Goal: Task Accomplishment & Management: Use online tool/utility

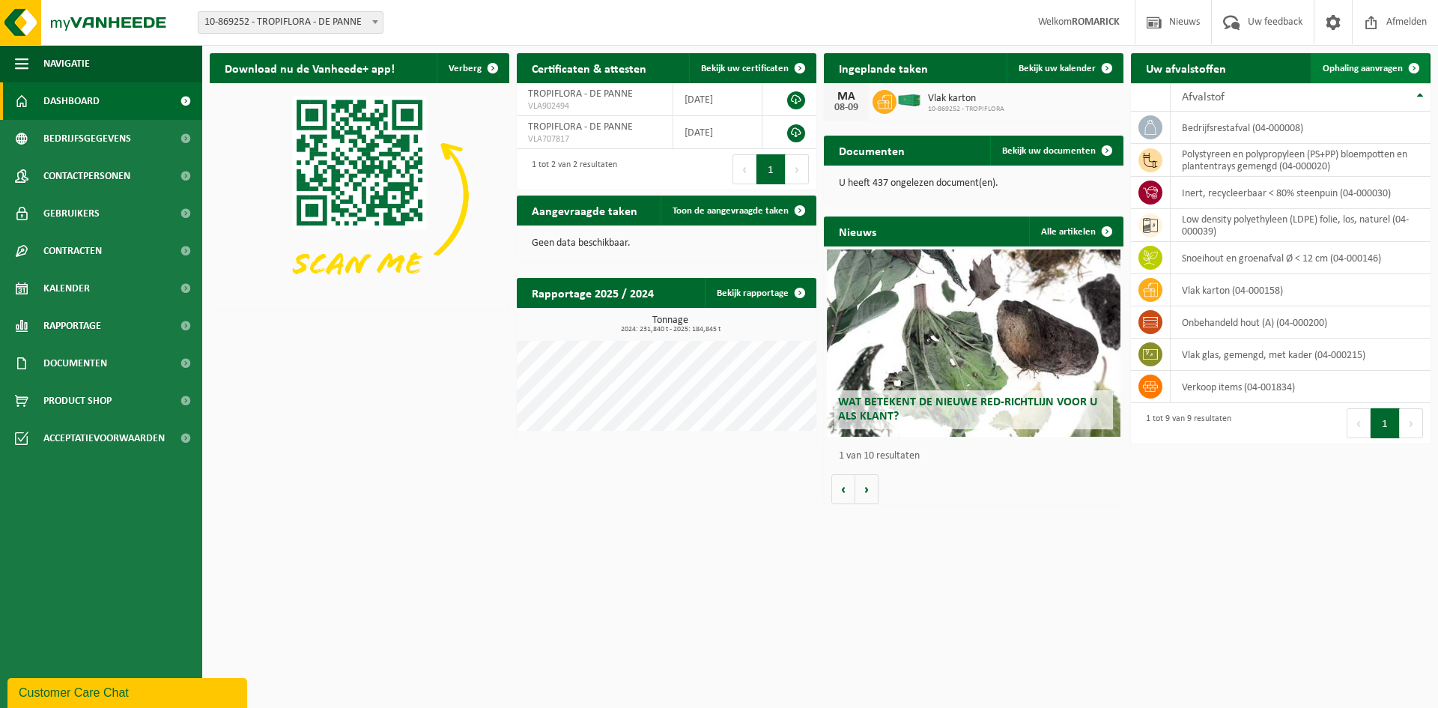
click at [1357, 70] on span "Ophaling aanvragen" at bounding box center [1363, 69] width 80 height 10
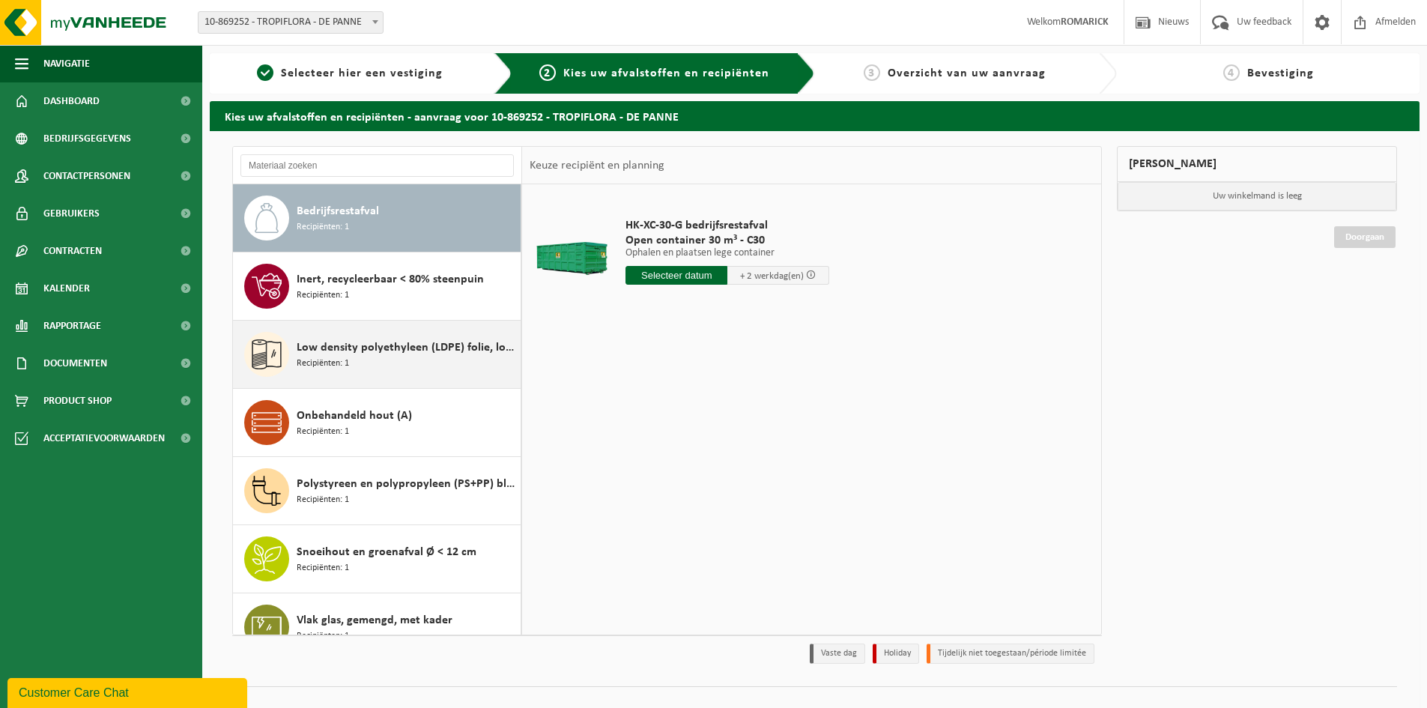
click at [360, 357] on div "Low density polyethyleen (LDPE) folie, los, naturel Recipiënten: 1" at bounding box center [407, 354] width 220 height 45
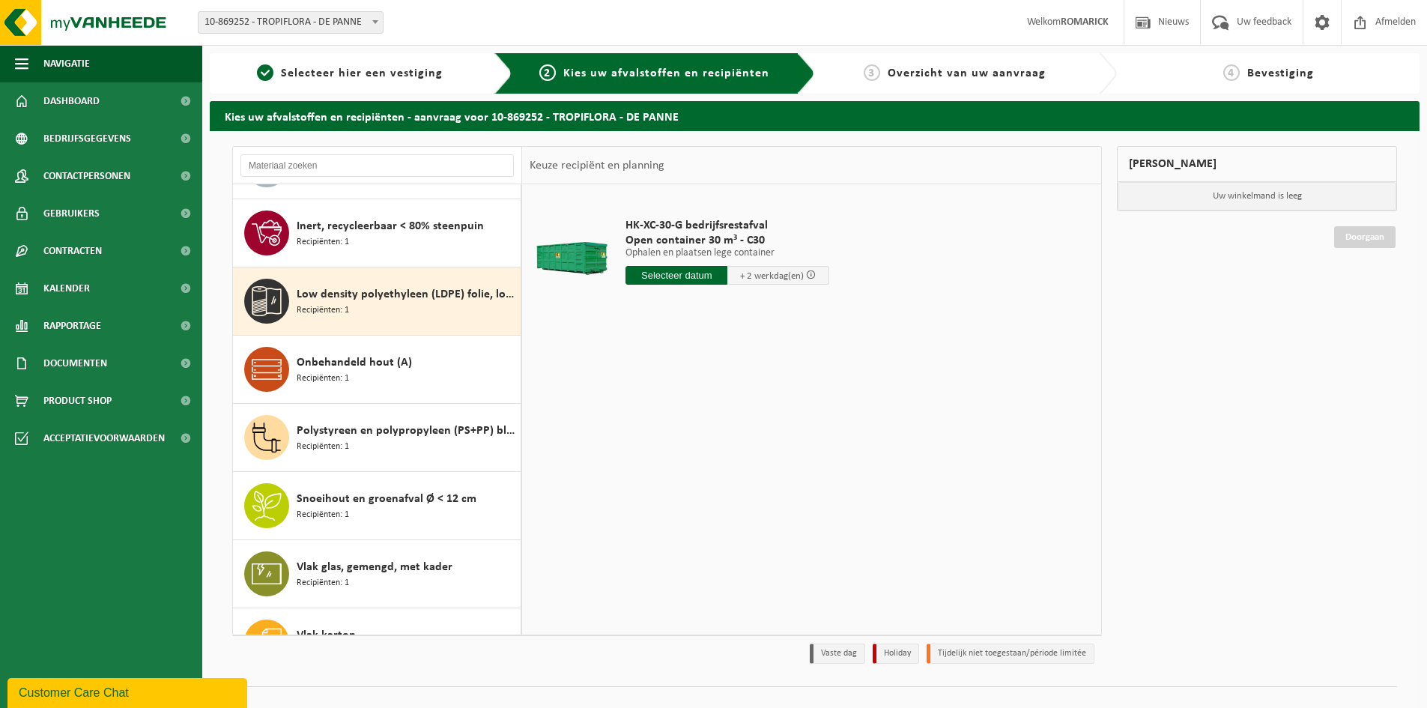
scroll to position [94, 0]
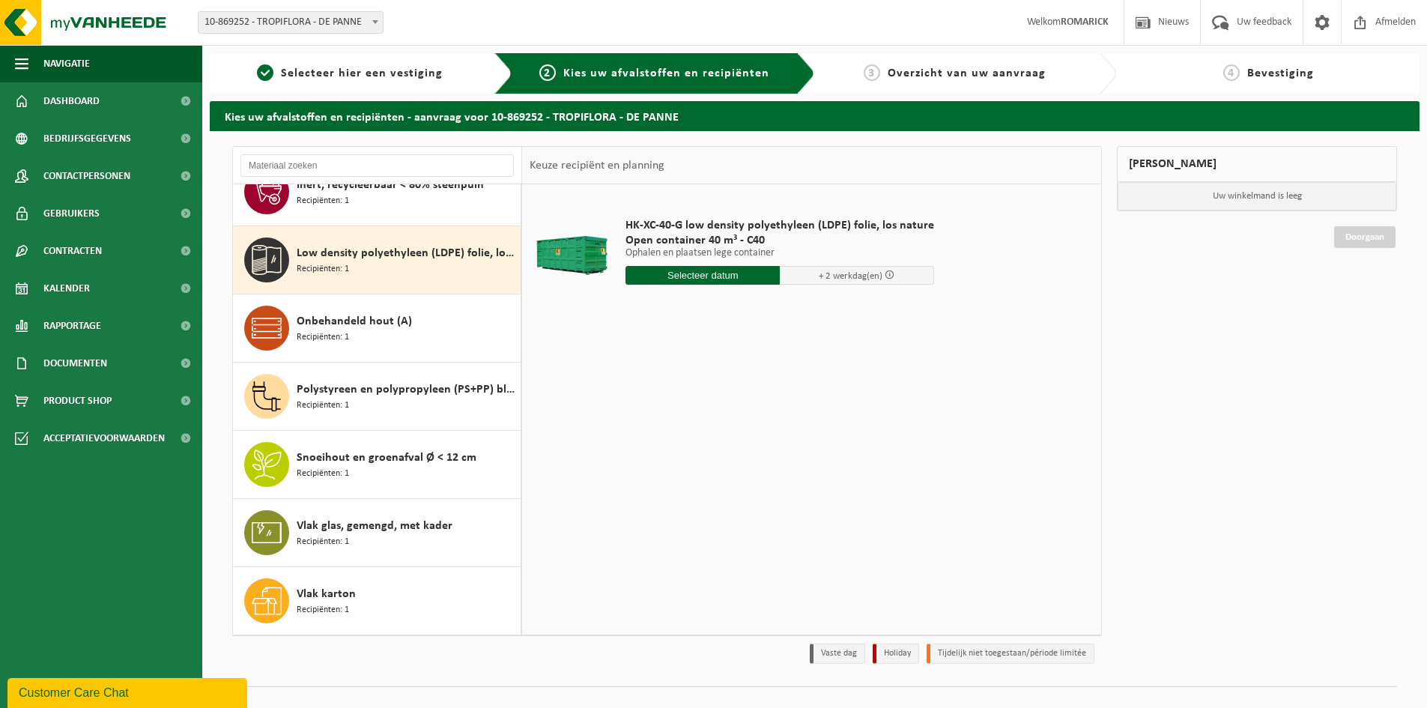
click at [673, 277] on input "text" at bounding box center [702, 275] width 154 height 19
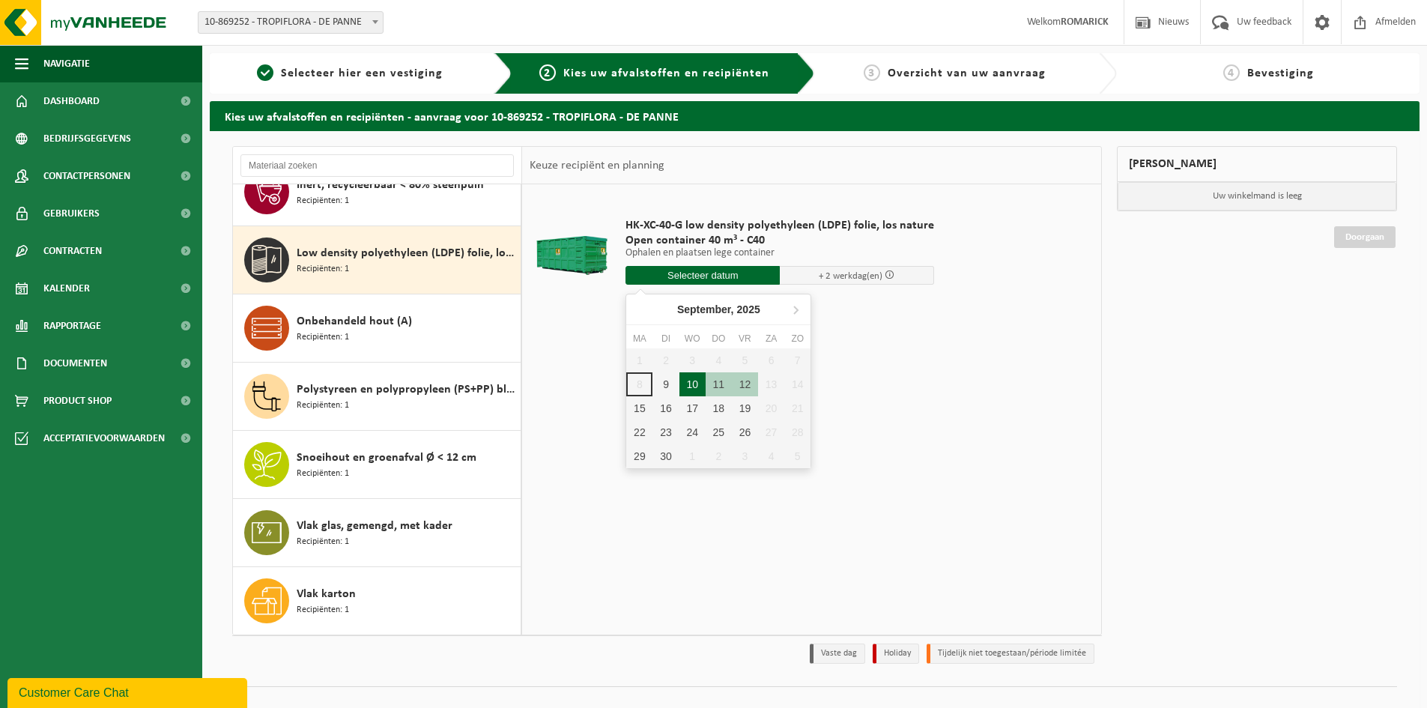
click at [688, 382] on div "10" at bounding box center [692, 384] width 26 height 24
type input "Van 2025-09-10"
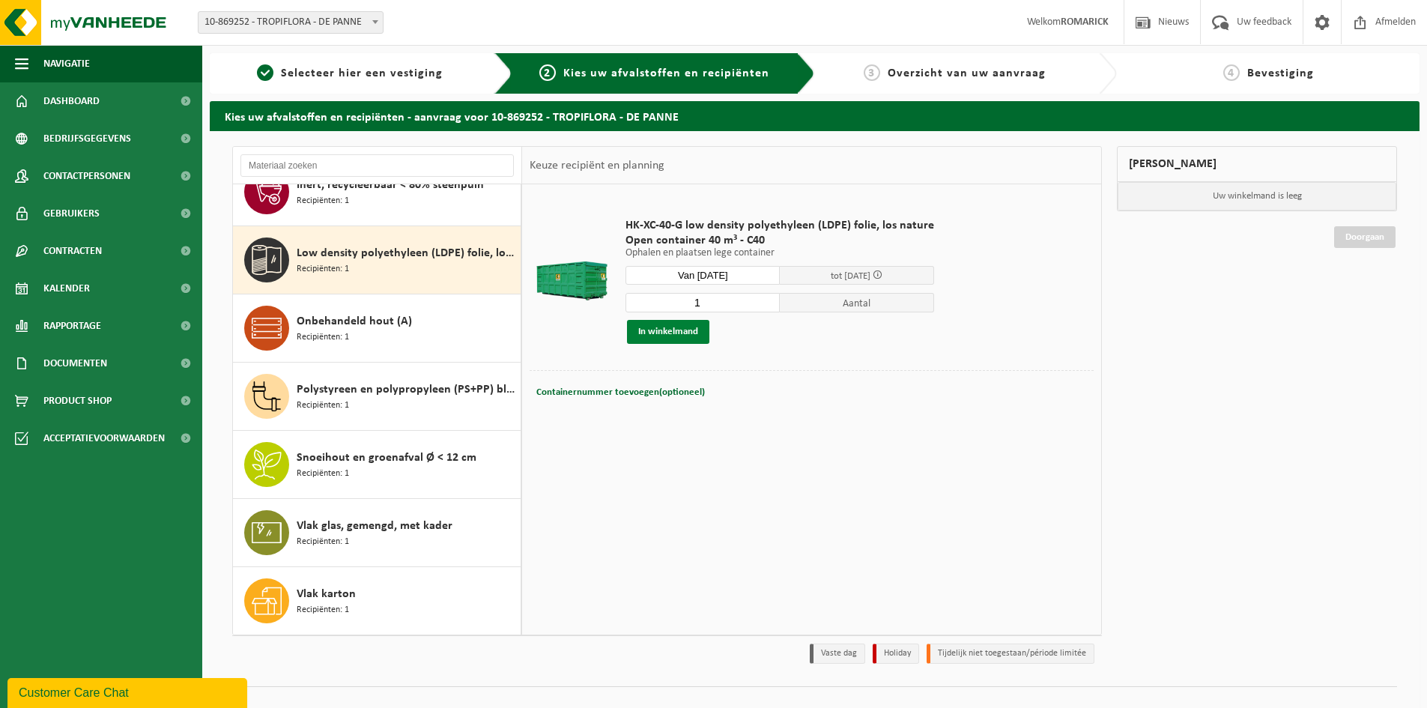
click at [679, 336] on button "In winkelmand" at bounding box center [668, 332] width 82 height 24
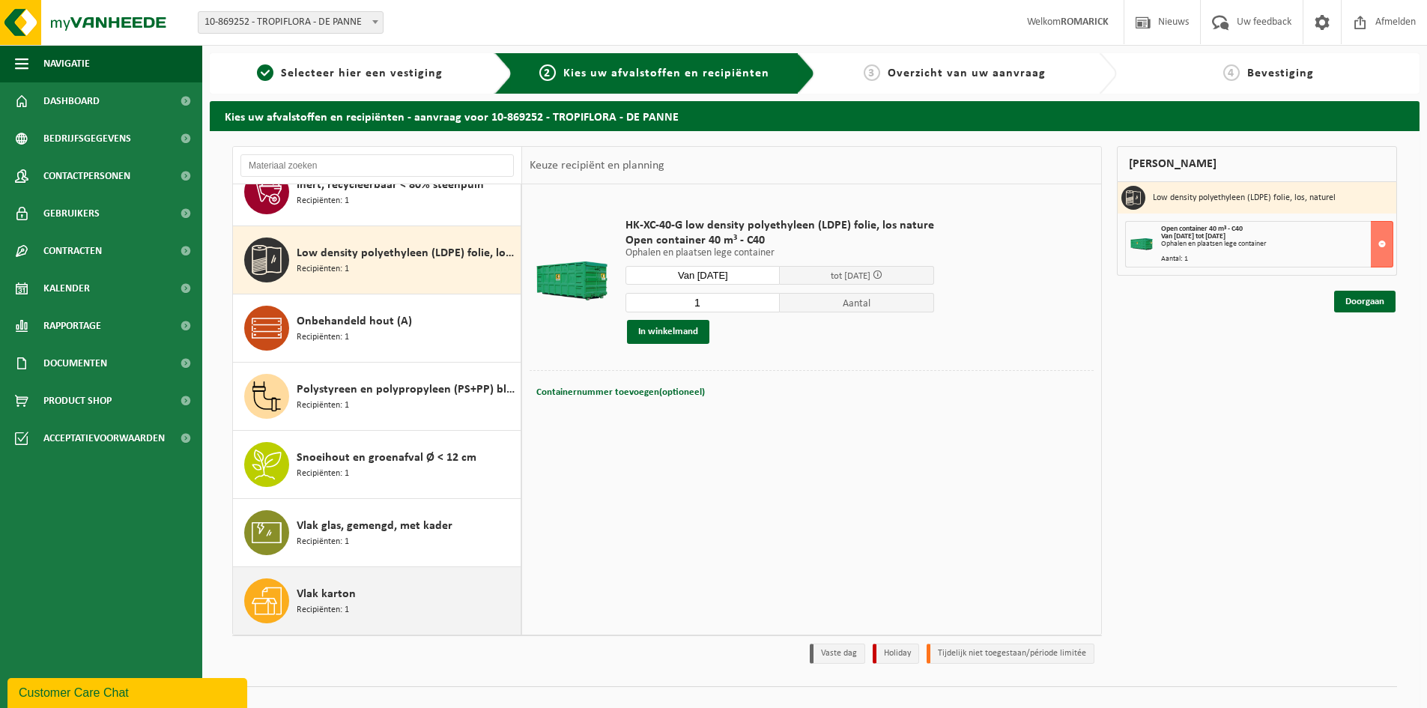
click at [342, 598] on span "Vlak karton" at bounding box center [326, 594] width 59 height 18
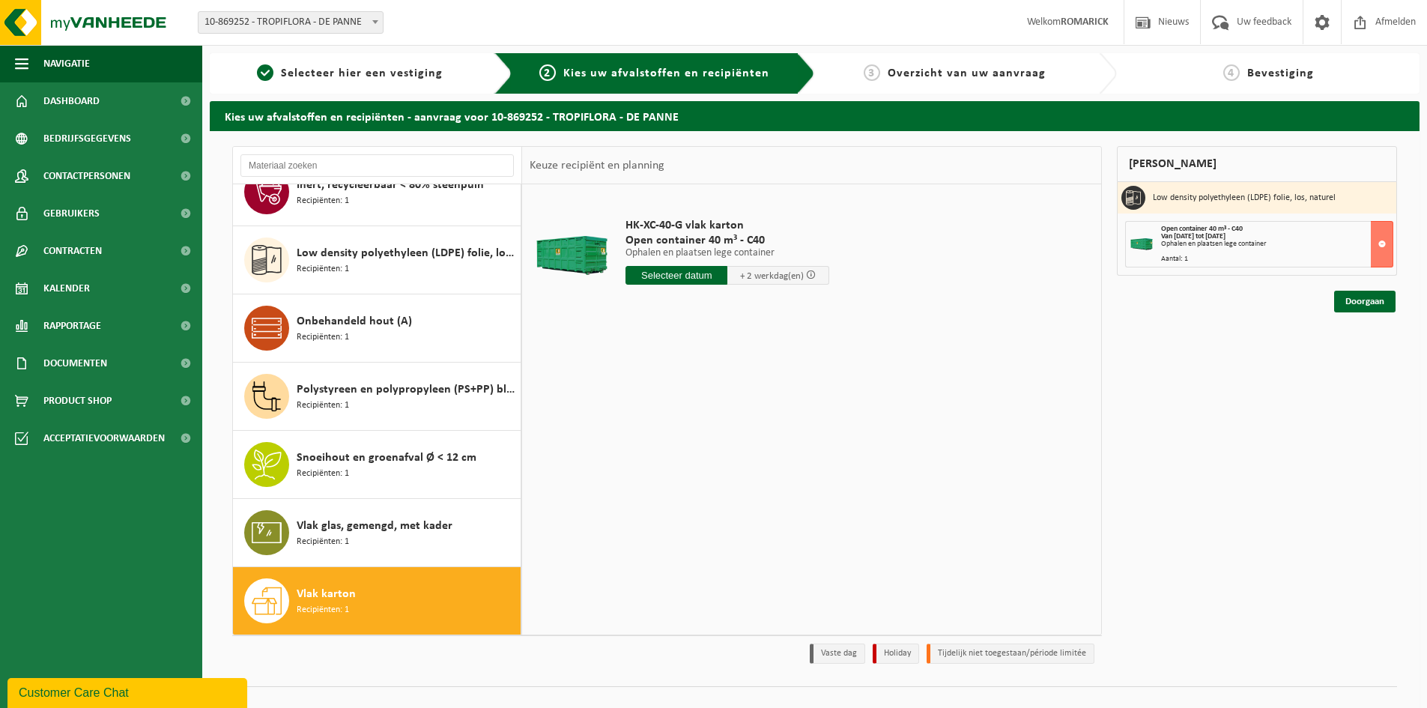
click at [710, 273] on input "text" at bounding box center [676, 275] width 102 height 19
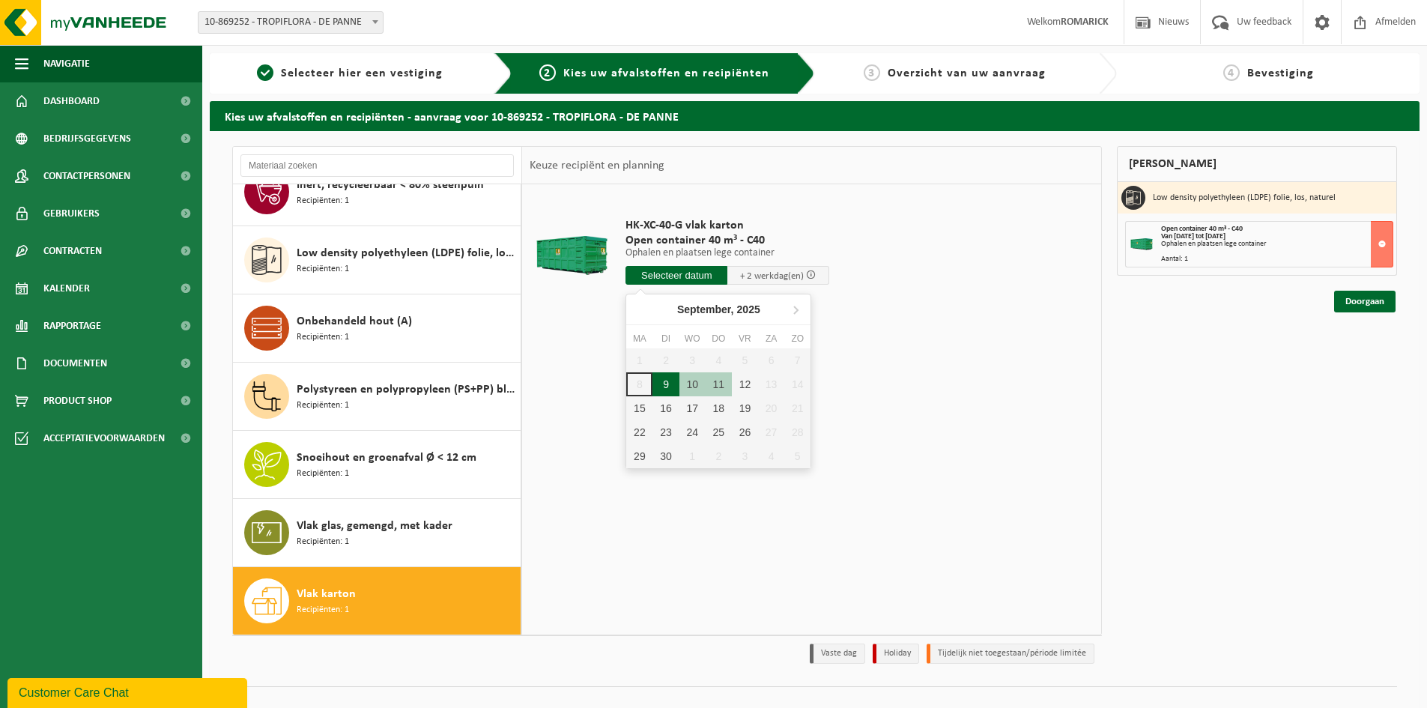
click at [670, 385] on div "9" at bounding box center [665, 384] width 26 height 24
type input "Van 2025-09-09"
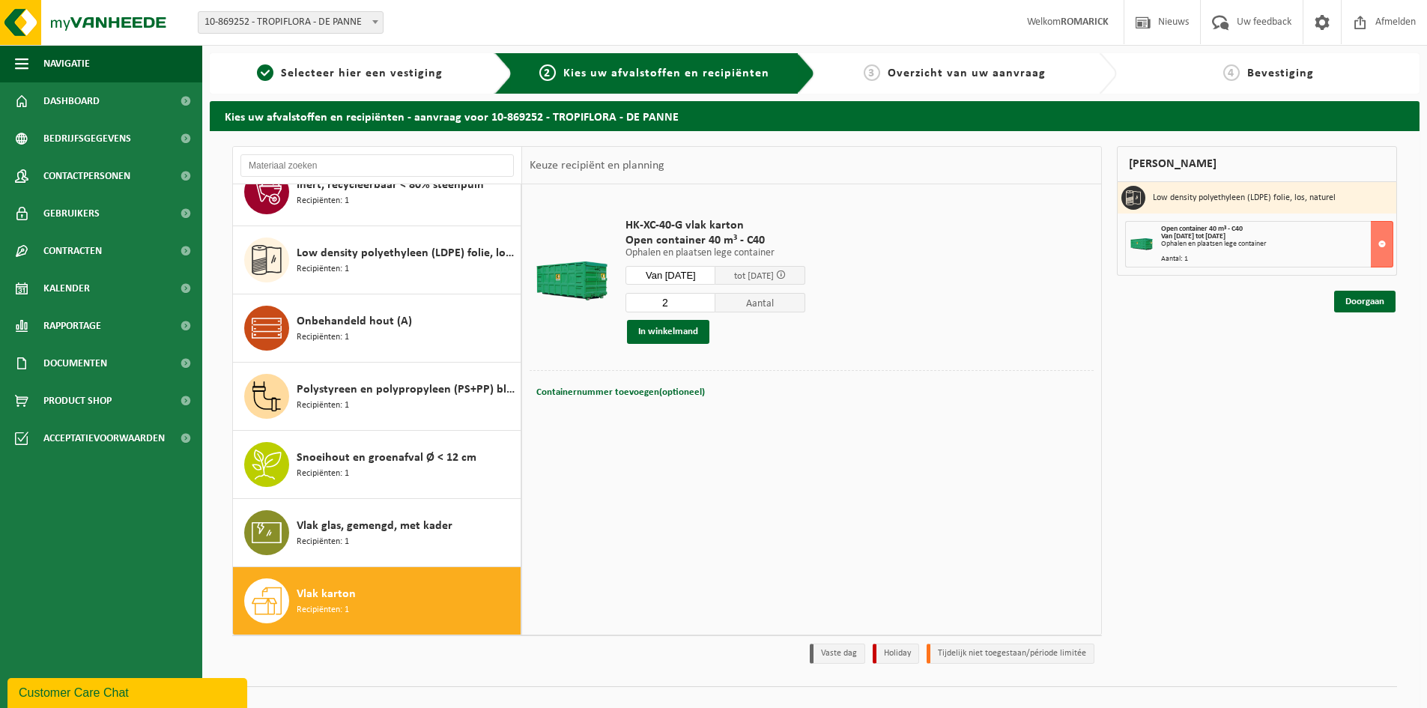
type input "2"
click at [715, 297] on input "2" at bounding box center [670, 302] width 90 height 19
click at [681, 333] on button "In winkelmand" at bounding box center [668, 332] width 82 height 24
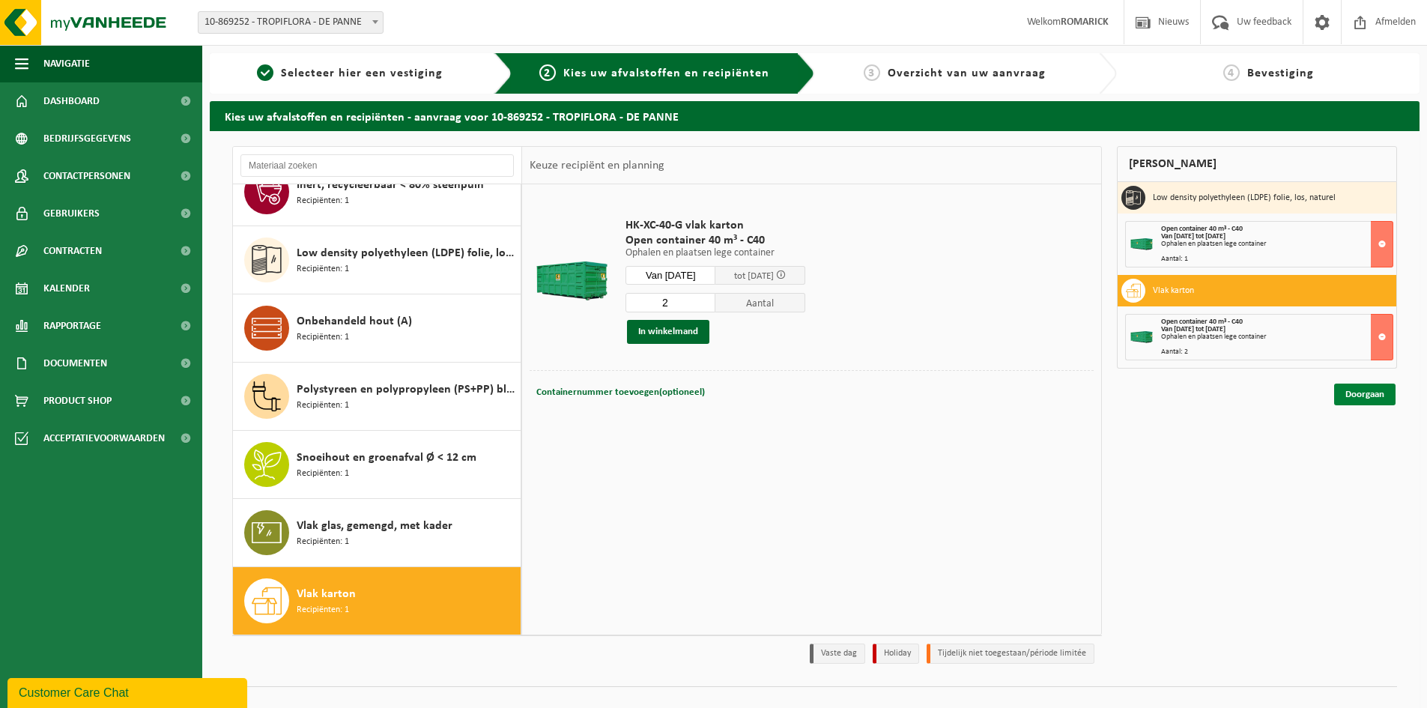
click at [1371, 397] on link "Doorgaan" at bounding box center [1364, 395] width 61 height 22
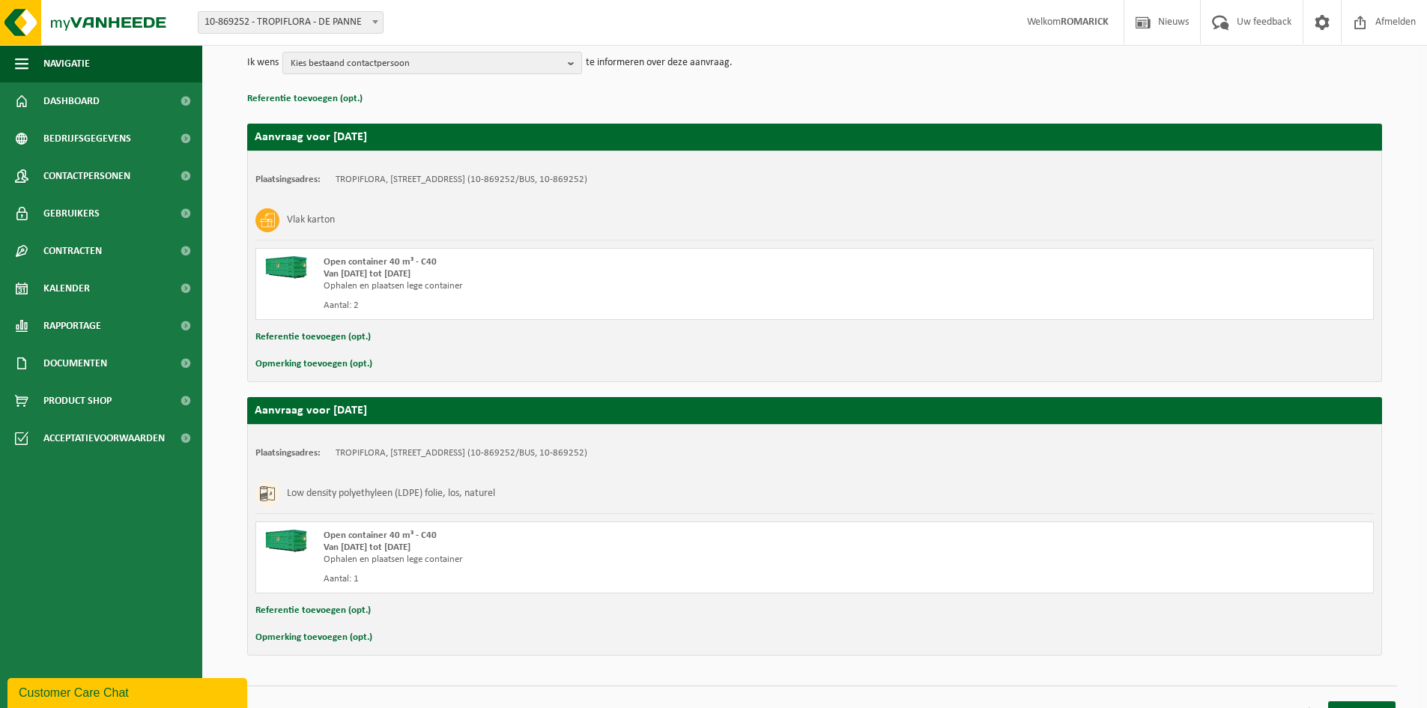
scroll to position [208, 0]
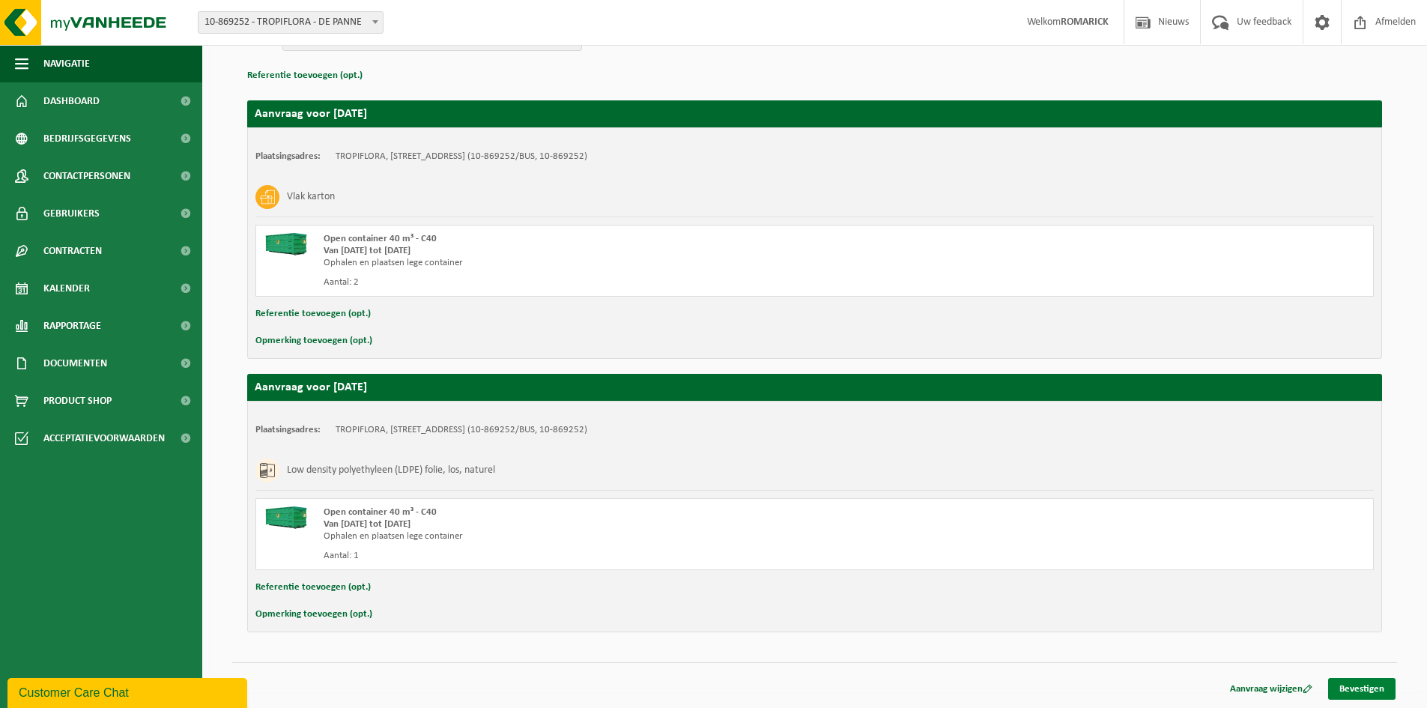
click at [1353, 691] on link "Bevestigen" at bounding box center [1361, 689] width 67 height 22
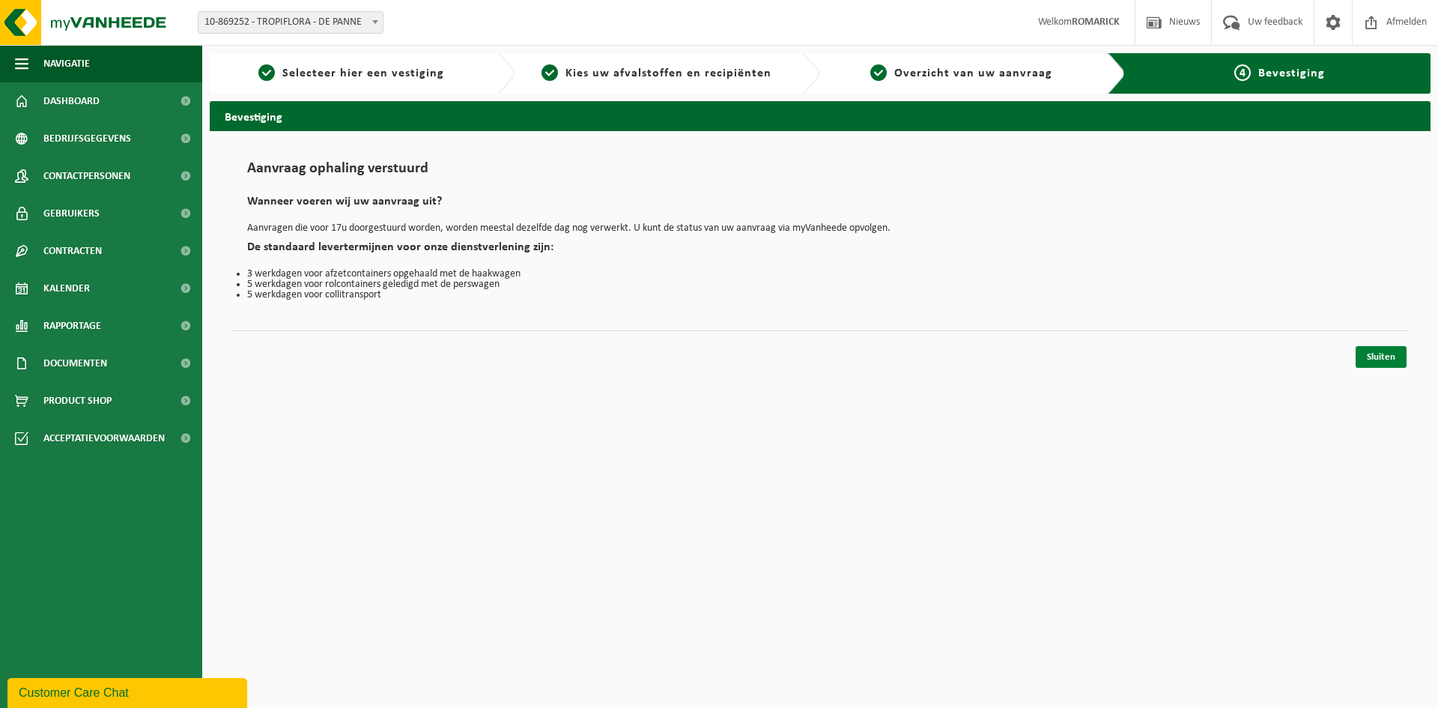
click at [1375, 363] on link "Sluiten" at bounding box center [1381, 357] width 51 height 22
